Goal: Task Accomplishment & Management: Complete application form

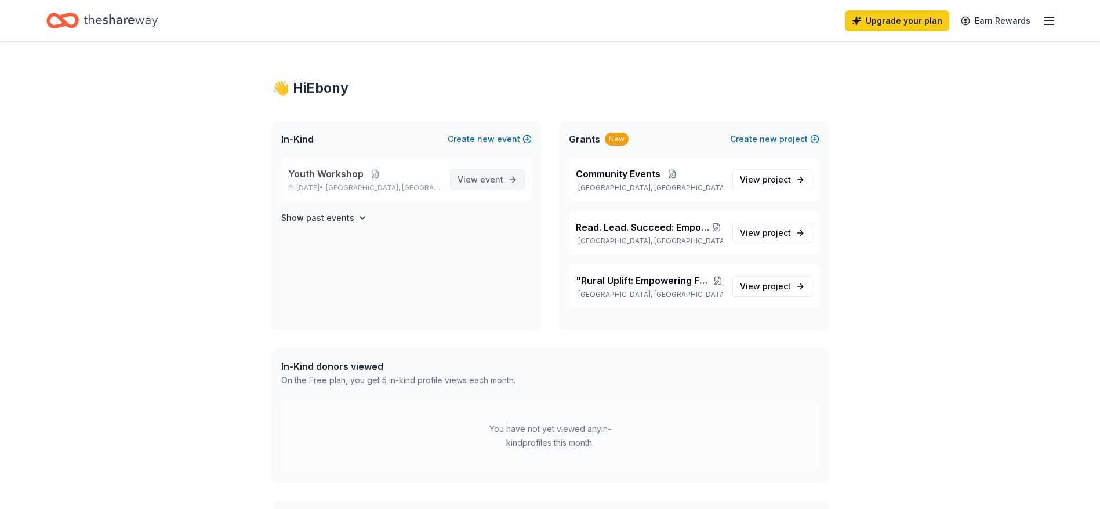
click at [477, 180] on span "View event" at bounding box center [480, 180] width 46 height 14
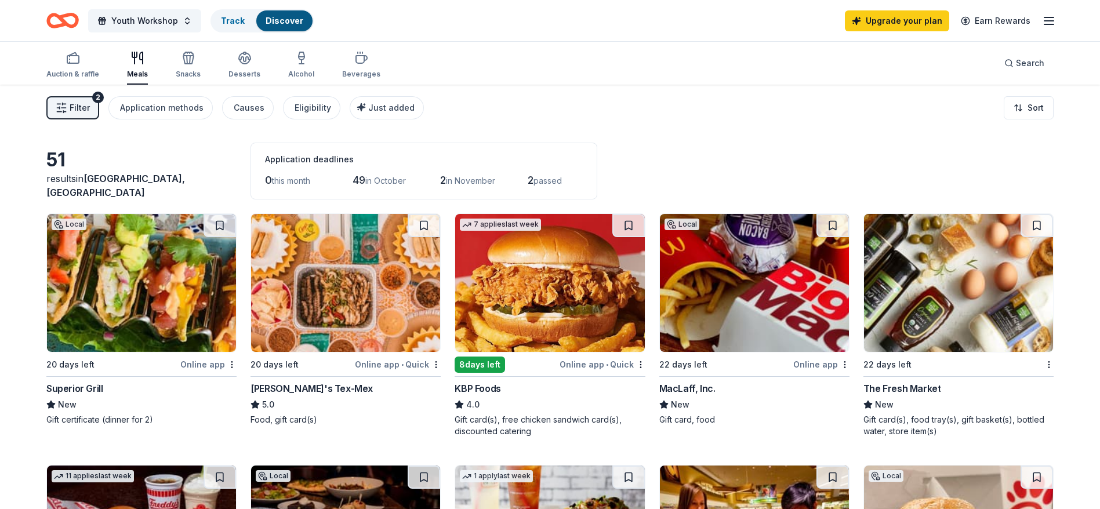
click at [911, 386] on div "The Fresh Market" at bounding box center [902, 389] width 78 height 14
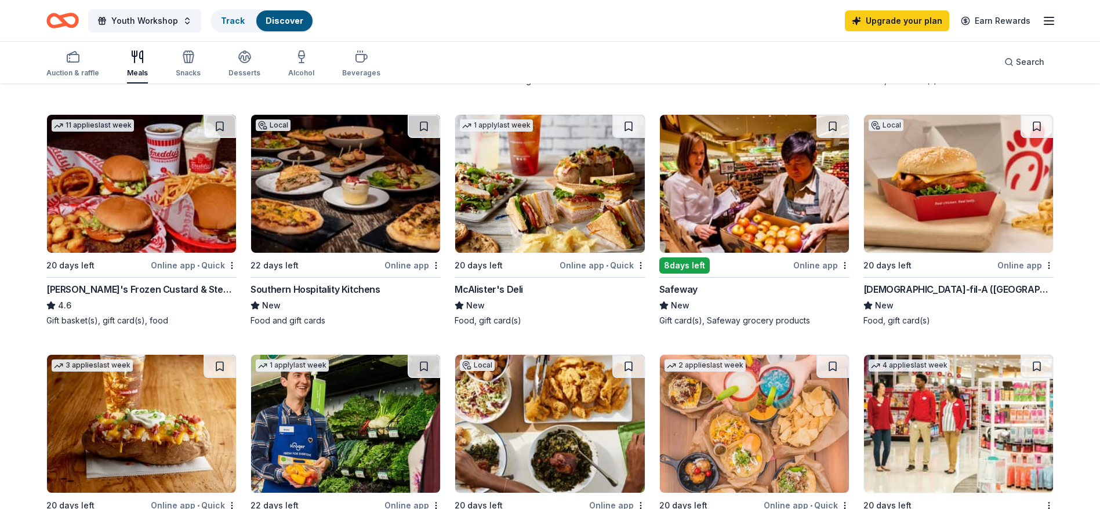
scroll to position [336, 0]
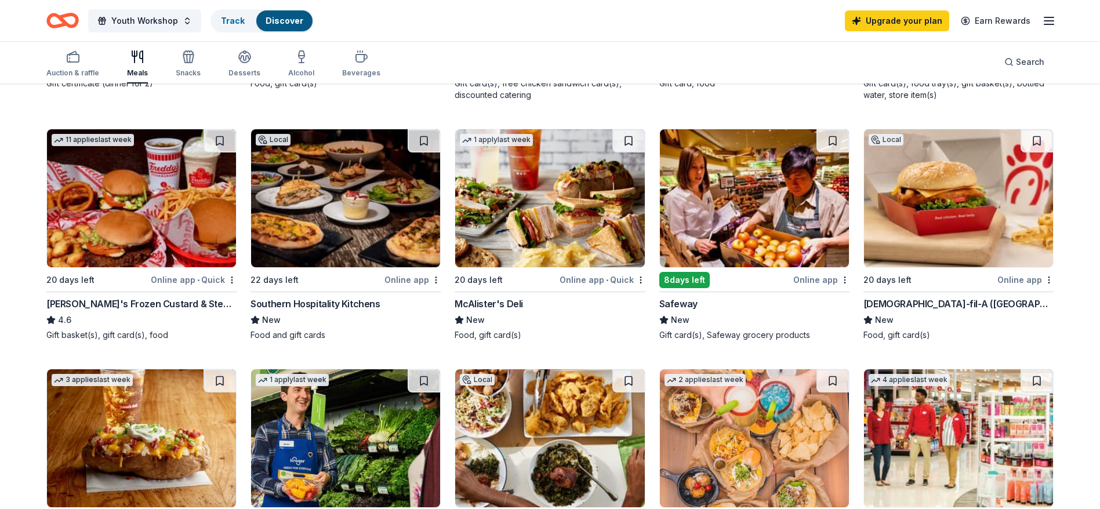
click at [1018, 280] on div "Online app" at bounding box center [1025, 280] width 56 height 14
click at [162, 232] on img at bounding box center [141, 198] width 189 height 138
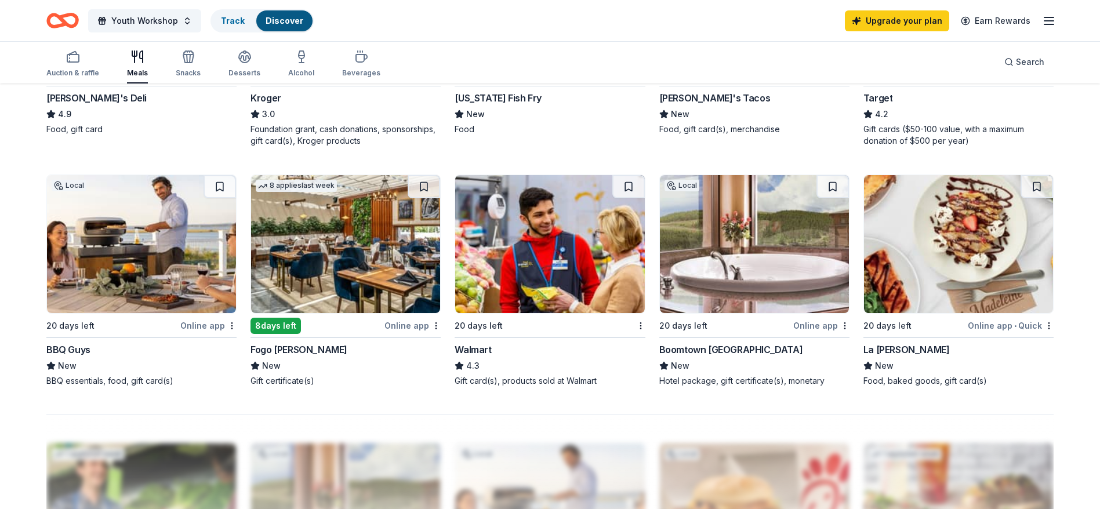
click at [986, 320] on div "Online app • Quick" at bounding box center [1011, 325] width 86 height 14
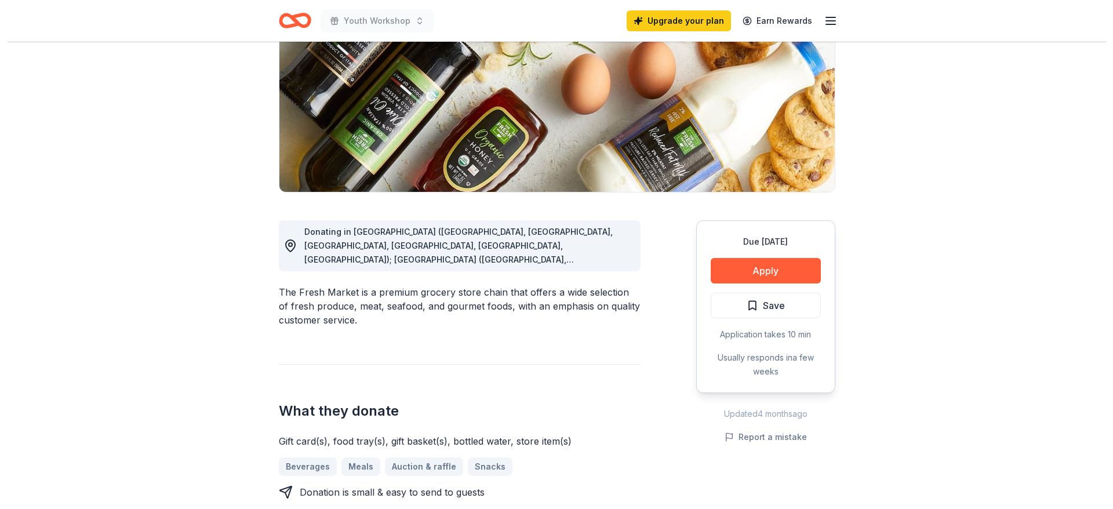
scroll to position [156, 0]
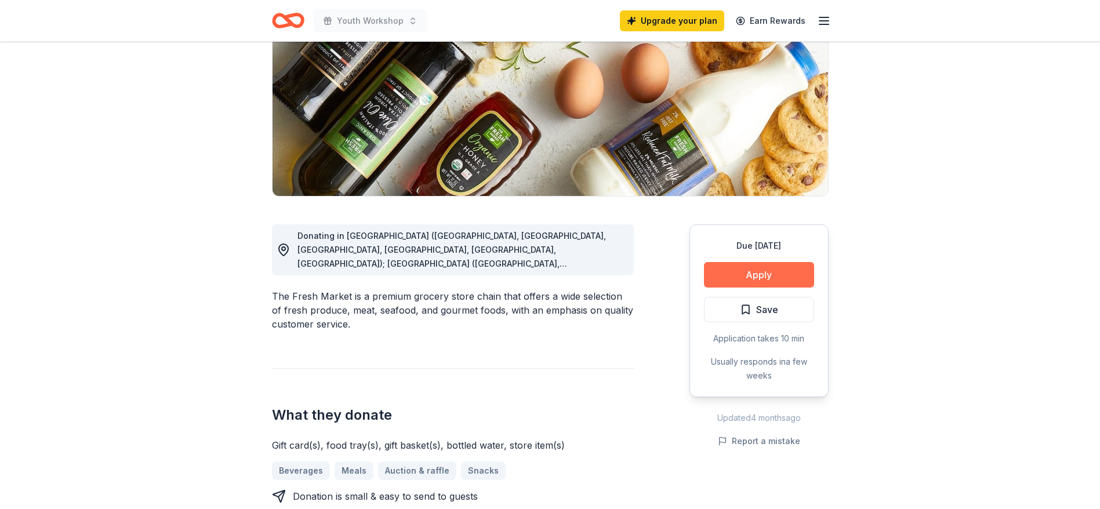
click at [765, 269] on button "Apply" at bounding box center [759, 275] width 110 height 26
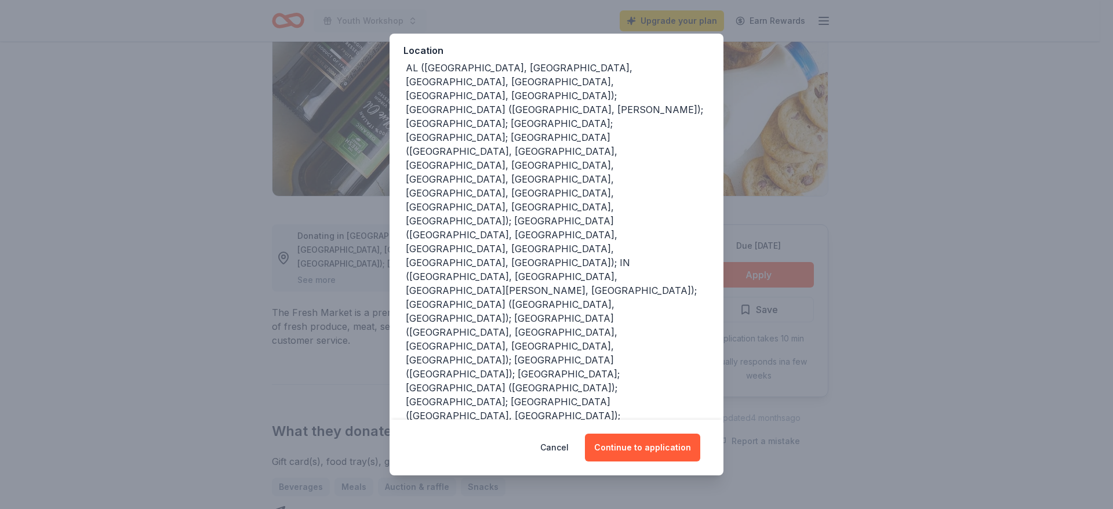
scroll to position [132, 0]
click at [614, 446] on button "Continue to application" at bounding box center [642, 448] width 115 height 28
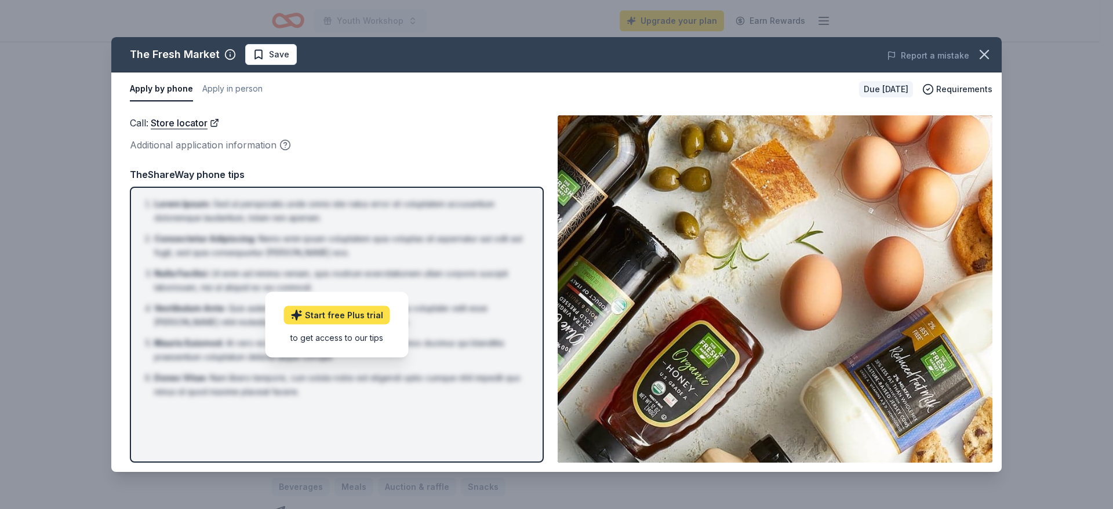
click at [332, 317] on link "Start free Plus trial" at bounding box center [337, 315] width 106 height 19
click at [220, 92] on button "Apply in person" at bounding box center [232, 89] width 60 height 24
click at [976, 86] on span "Requirements" at bounding box center [964, 89] width 56 height 14
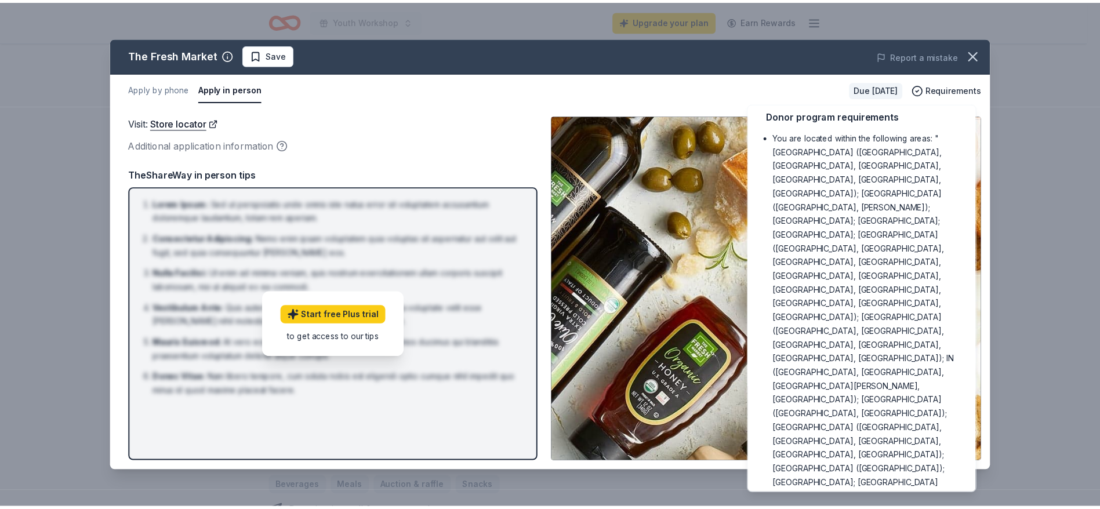
scroll to position [16, 0]
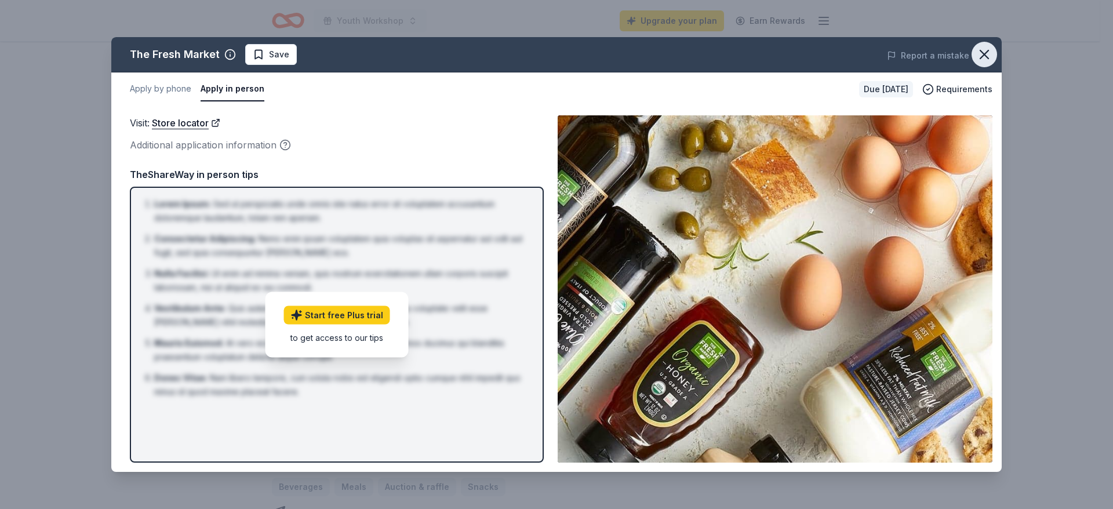
click at [983, 53] on icon "button" at bounding box center [984, 54] width 8 height 8
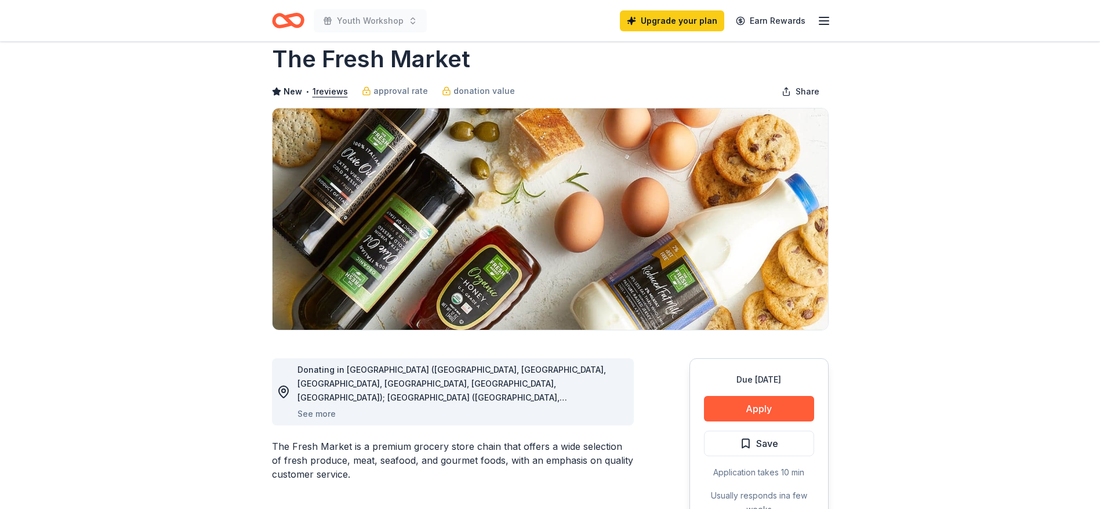
scroll to position [0, 0]
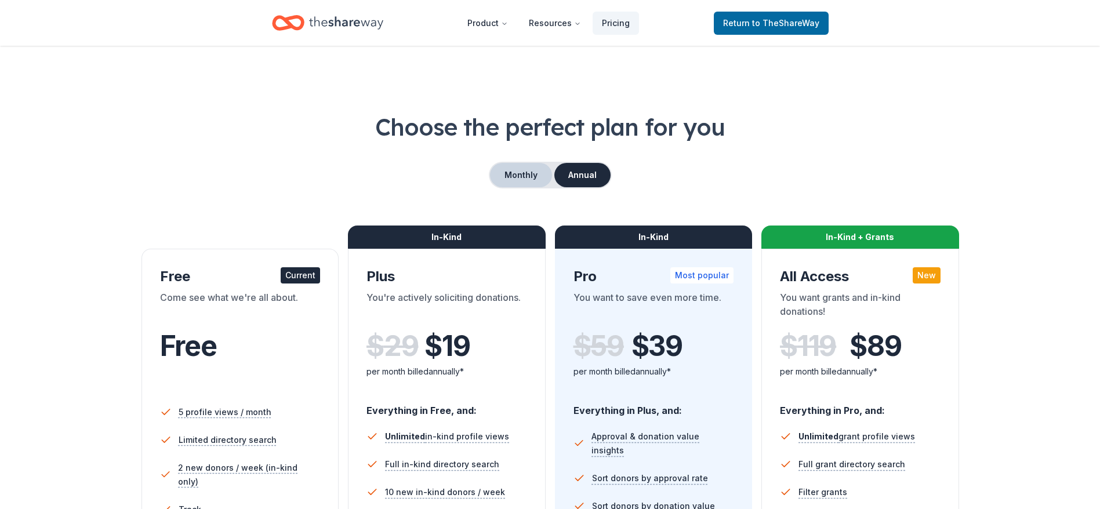
click at [510, 175] on button "Monthly" at bounding box center [521, 175] width 62 height 24
